Goal: Task Accomplishment & Management: Manage account settings

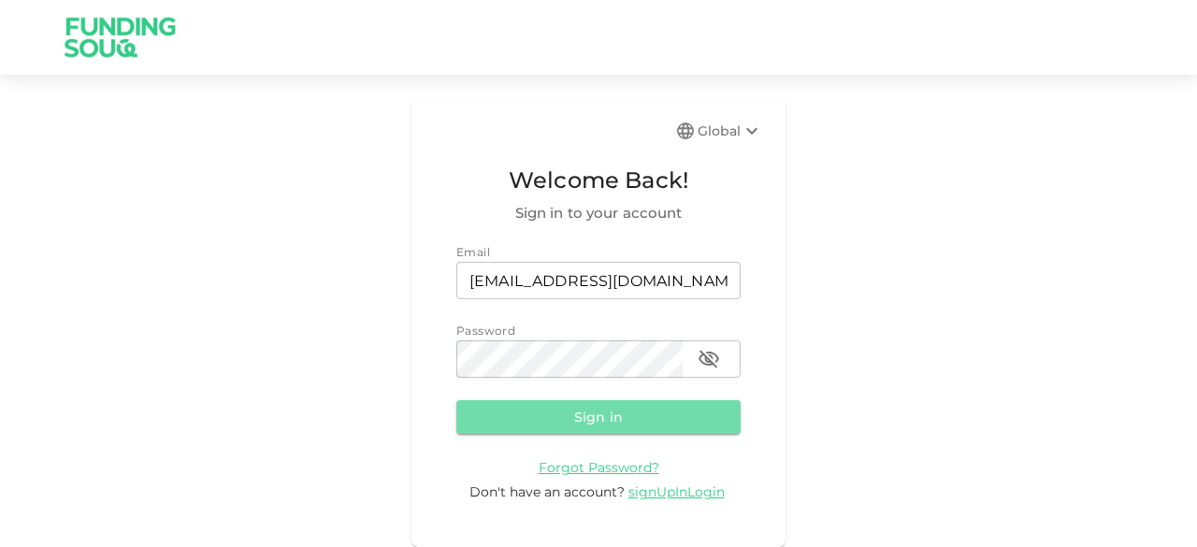
click at [638, 415] on button "Sign in" at bounding box center [598, 417] width 284 height 34
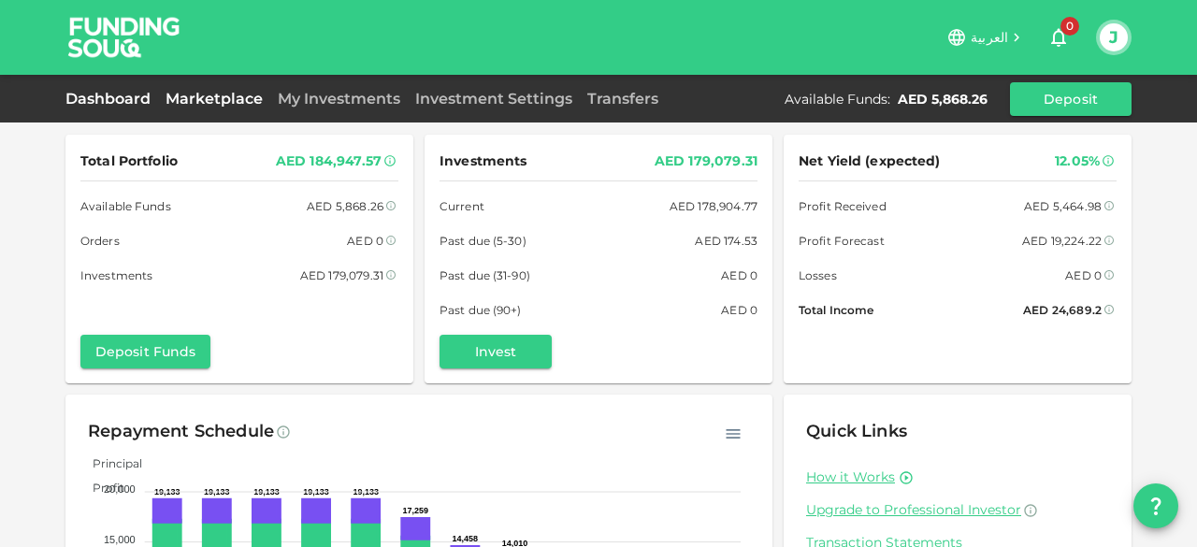
click at [215, 96] on link "Marketplace" at bounding box center [214, 99] width 112 height 18
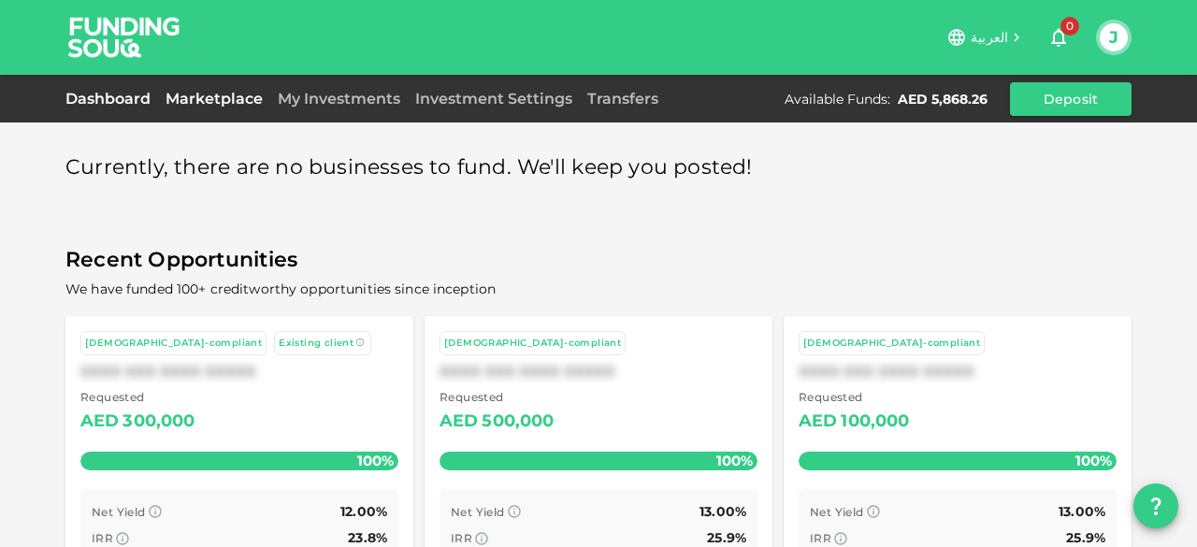
click at [109, 103] on link "Dashboard" at bounding box center [111, 99] width 93 height 18
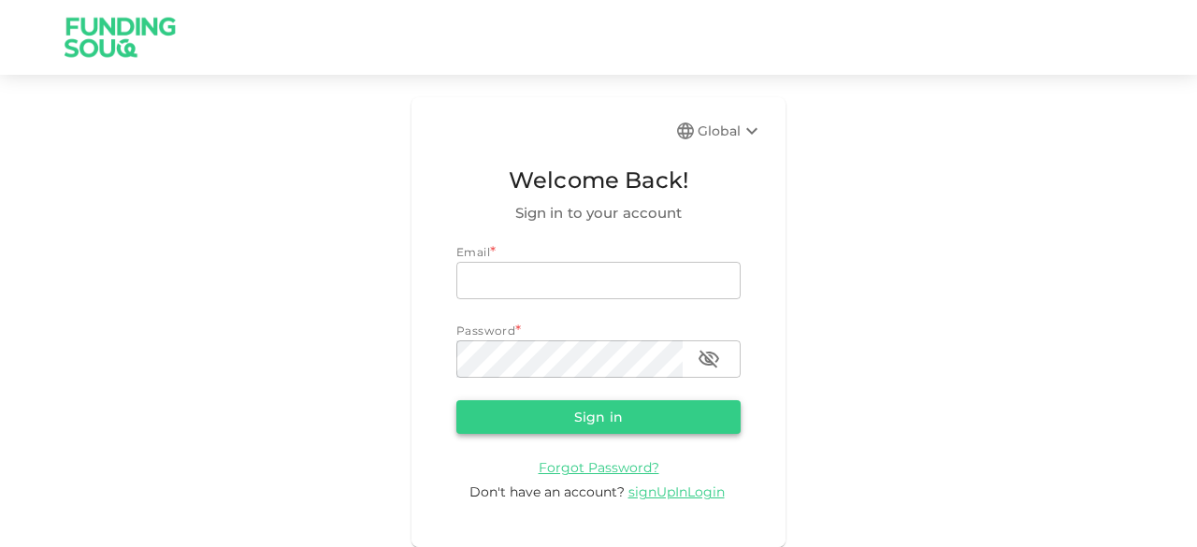
type input "junaid.mohioddin@gmail.com"
click at [543, 427] on button "Sign in" at bounding box center [598, 417] width 284 height 34
